Goal: Navigation & Orientation: Find specific page/section

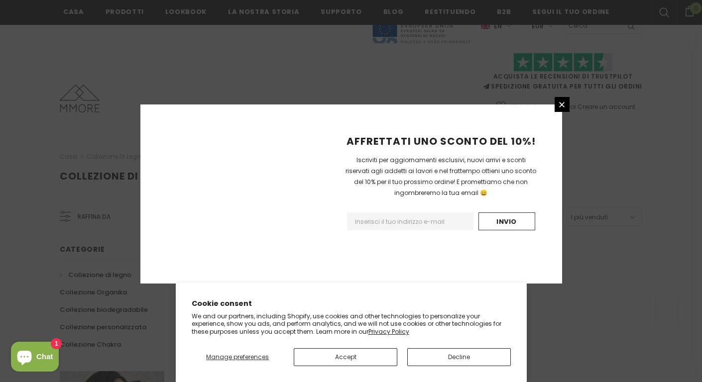
scroll to position [638, 0]
